Goal: Navigation & Orientation: Find specific page/section

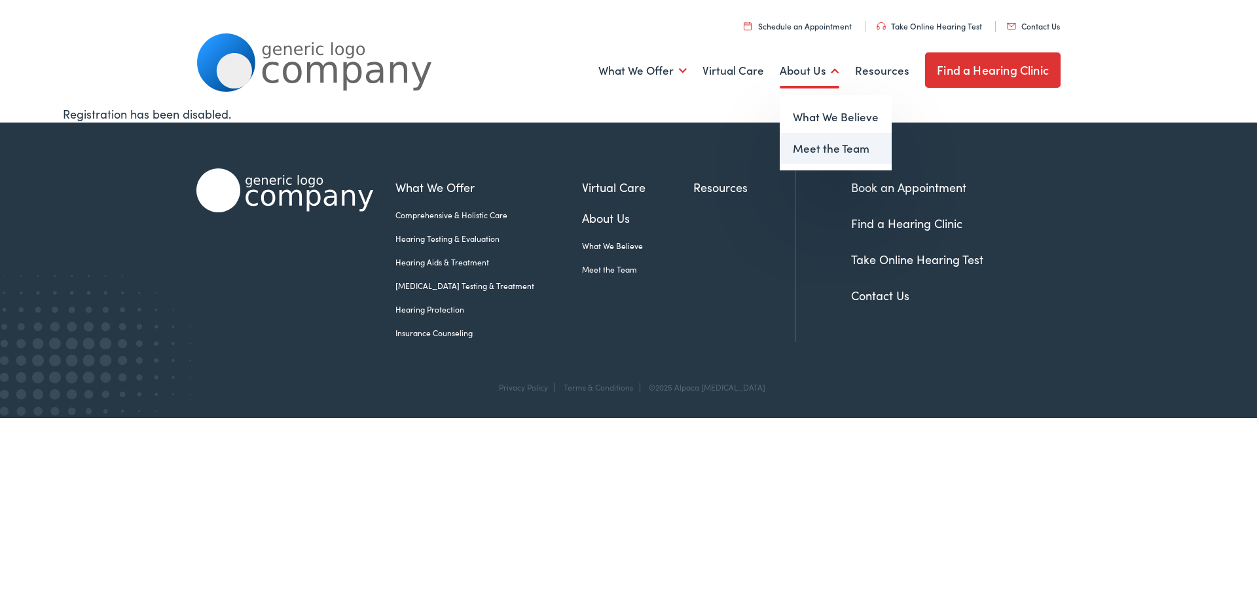
click at [828, 146] on link "Meet the Team" at bounding box center [836, 148] width 112 height 31
